Goal: Task Accomplishment & Management: Manage account settings

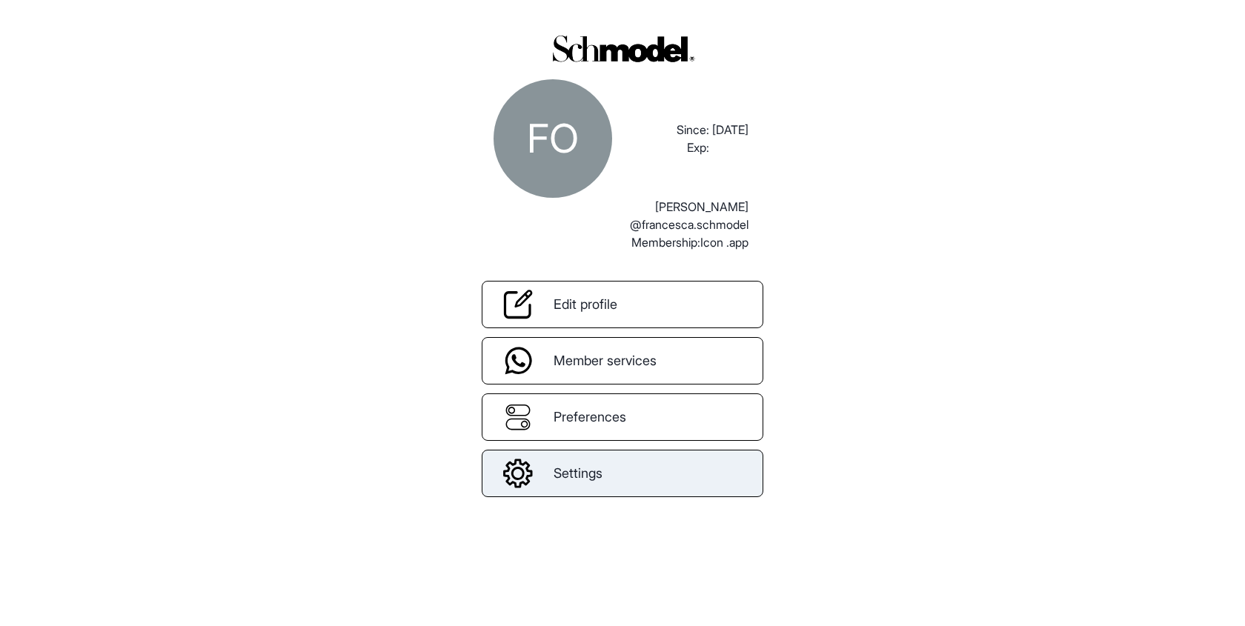
click at [572, 468] on span "Settings" at bounding box center [577, 473] width 49 height 20
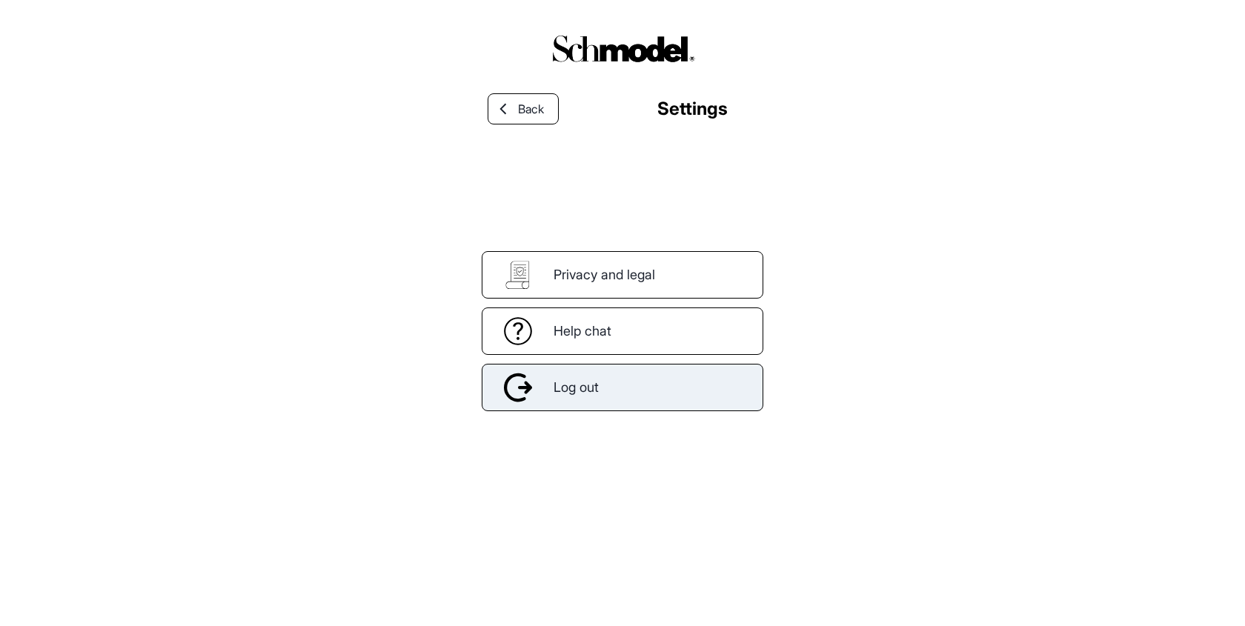
click at [639, 390] on div "Log out" at bounding box center [623, 387] width 282 height 47
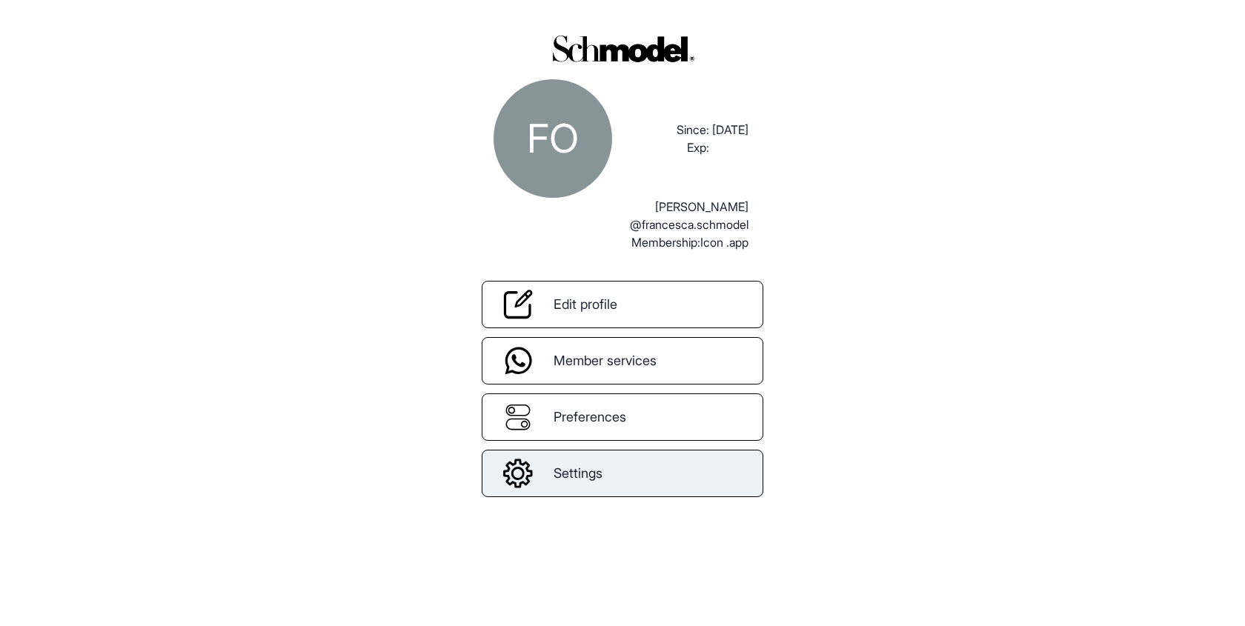
click at [554, 464] on span "Settings" at bounding box center [577, 473] width 49 height 20
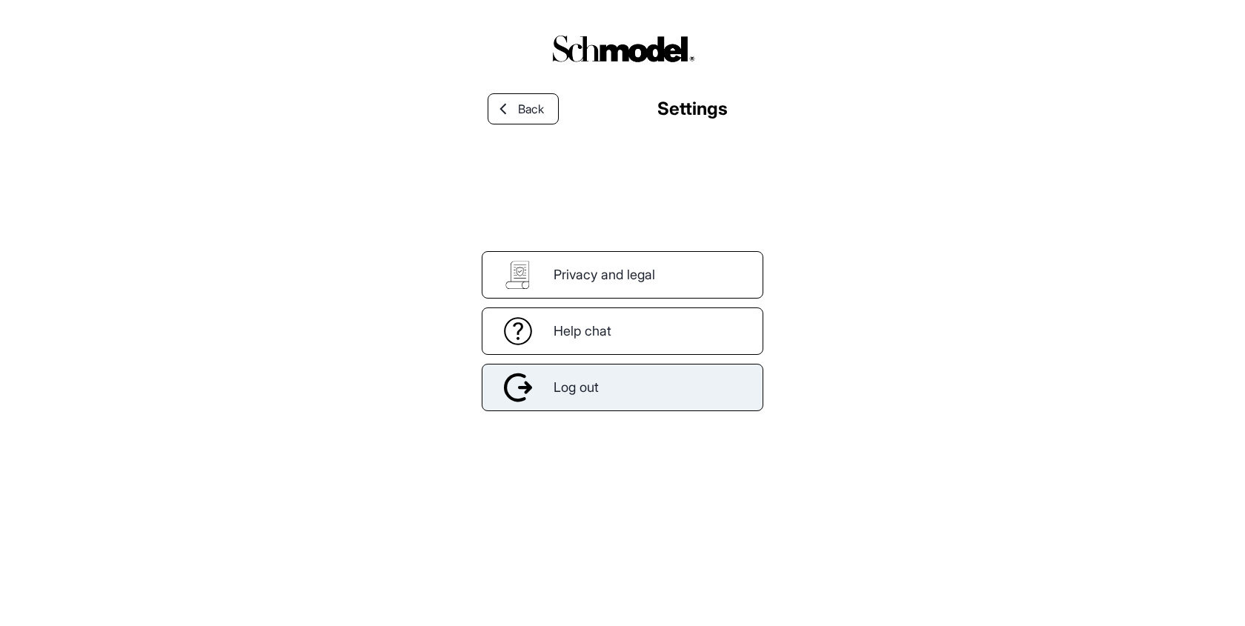
click at [624, 396] on div "Log out" at bounding box center [623, 387] width 282 height 47
